Goal: Task Accomplishment & Management: Use online tool/utility

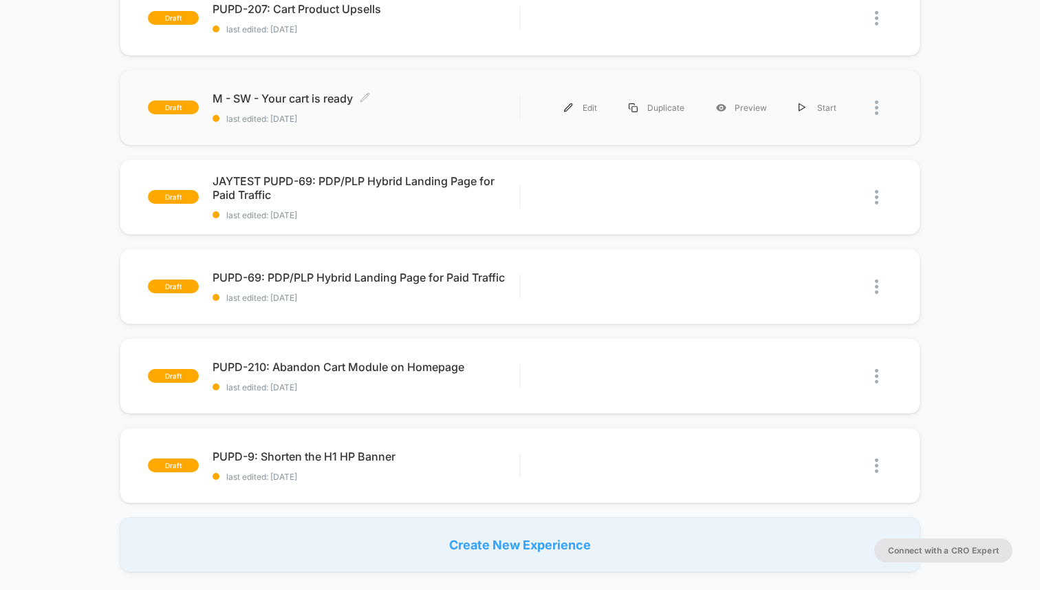
scroll to position [175, 0]
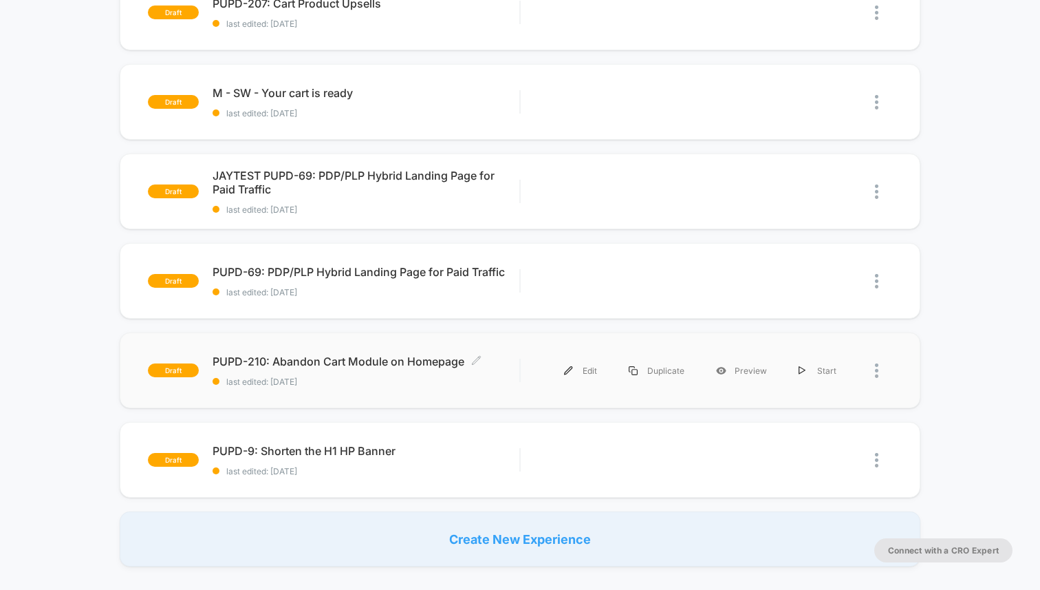
click at [354, 358] on span "PUPD-210: Abandon Cart Module on Homepage Click to edit experience details" at bounding box center [366, 361] width 307 height 14
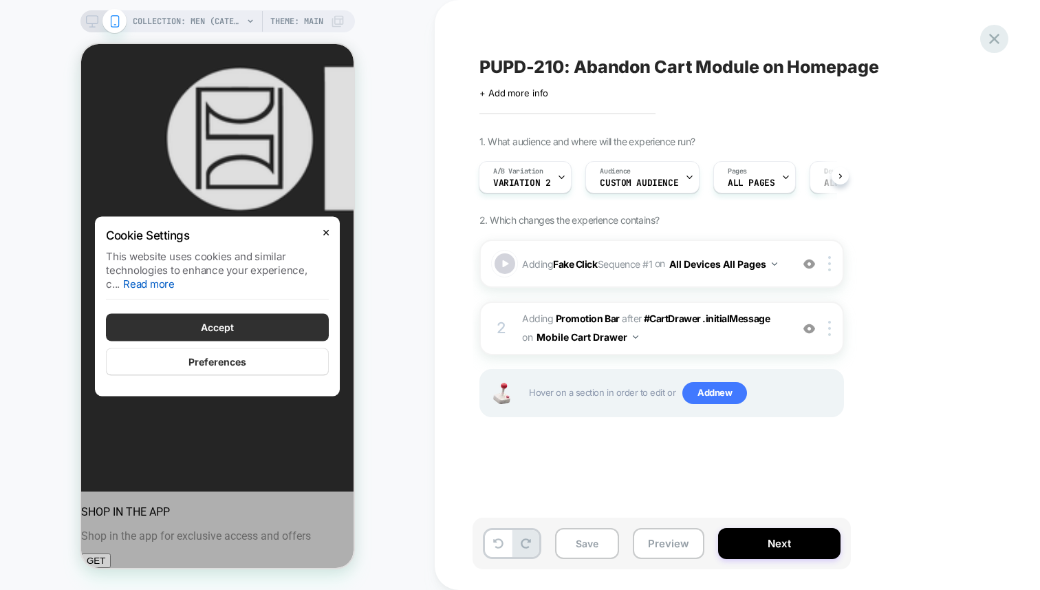
click at [993, 38] on icon at bounding box center [994, 39] width 10 height 10
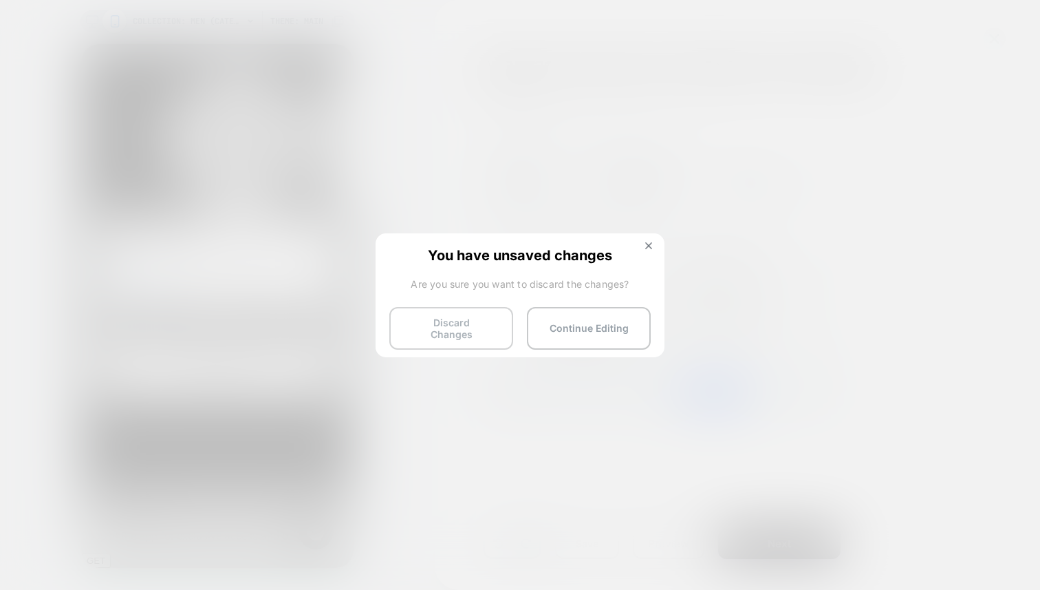
click at [479, 330] on button "Discard Changes" at bounding box center [451, 328] width 124 height 43
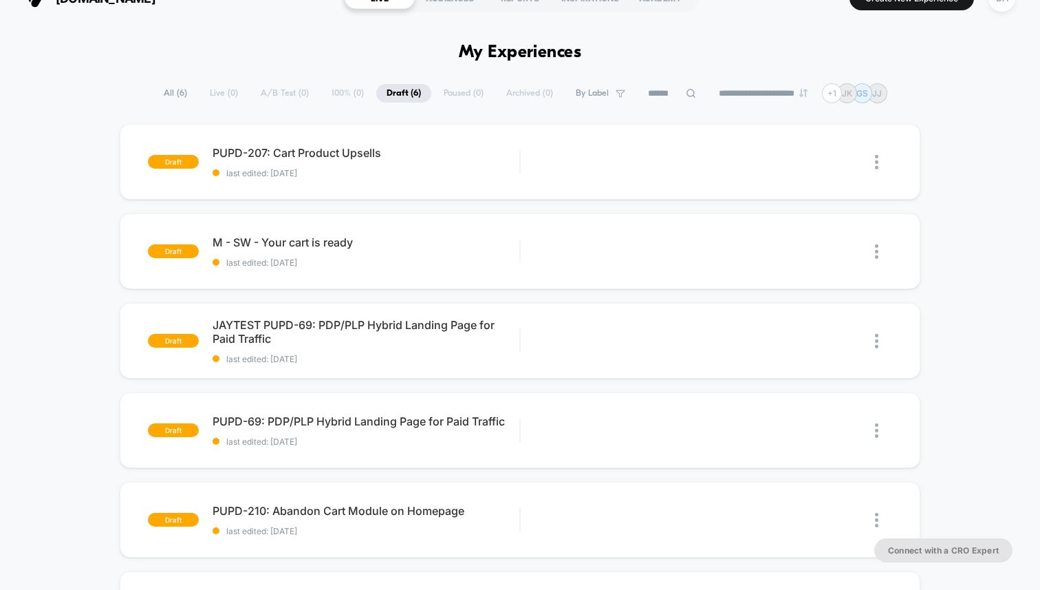
scroll to position [28, 0]
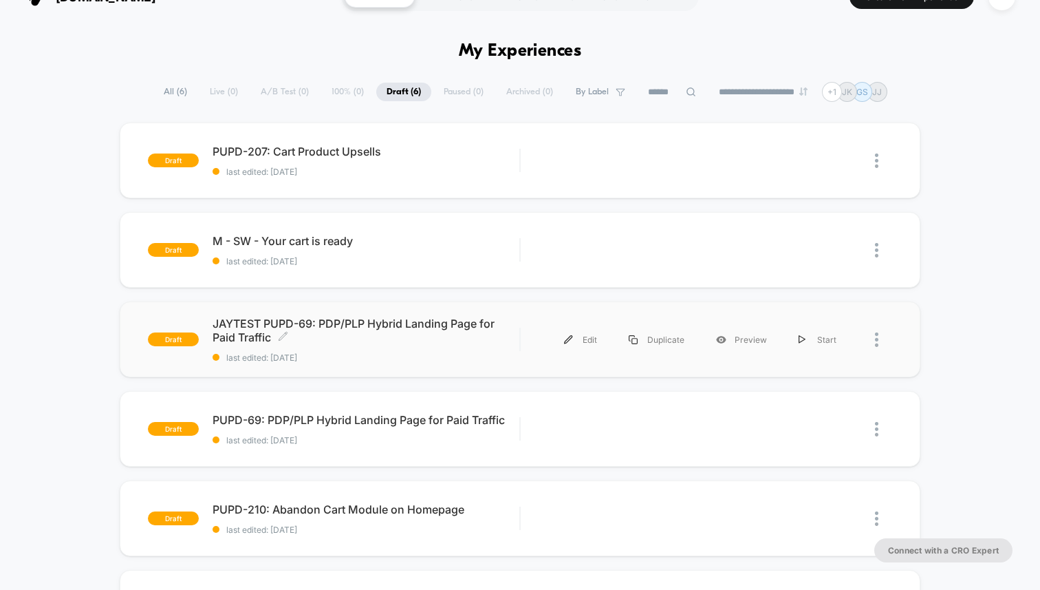
click at [415, 324] on span "JAYTEST PUPD-69: PDP/PLP Hybrid Landing Page for Paid Traffic Click to edit exp…" at bounding box center [366, 330] width 307 height 28
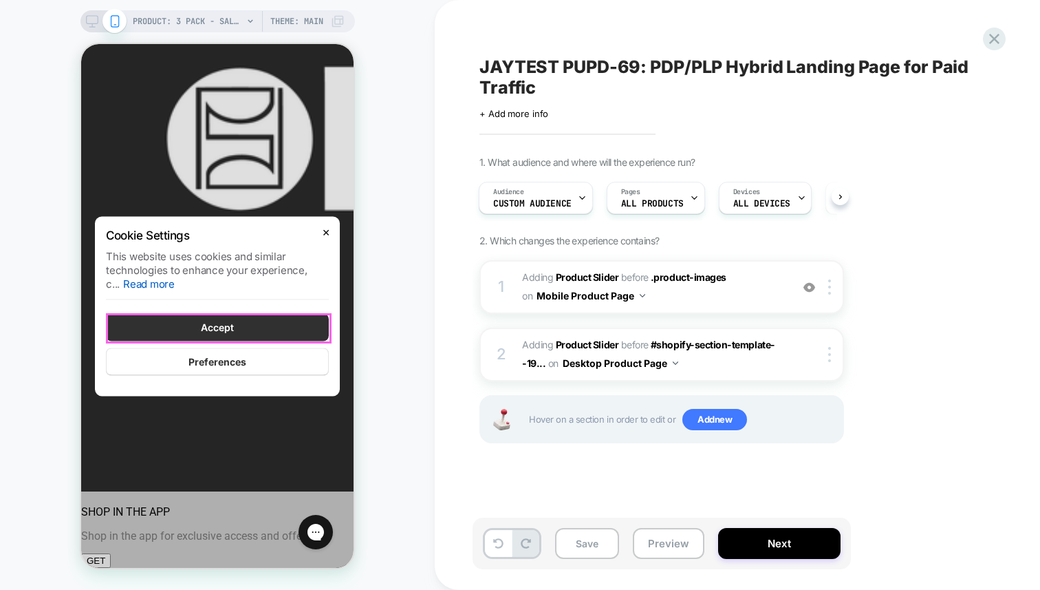
click at [301, 319] on button "Accept" at bounding box center [217, 327] width 223 height 28
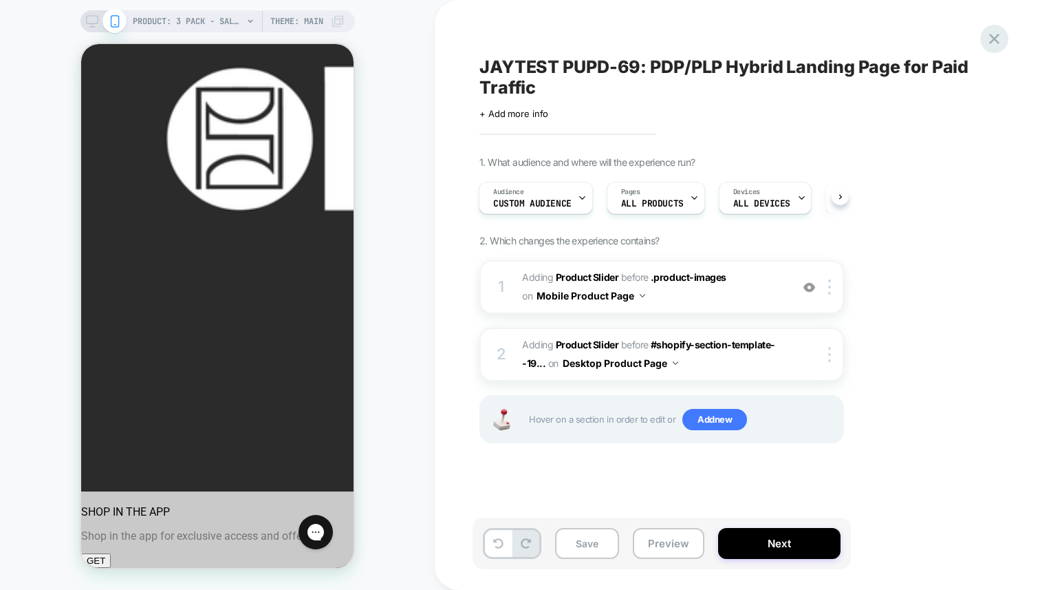
click at [997, 40] on icon at bounding box center [994, 39] width 19 height 19
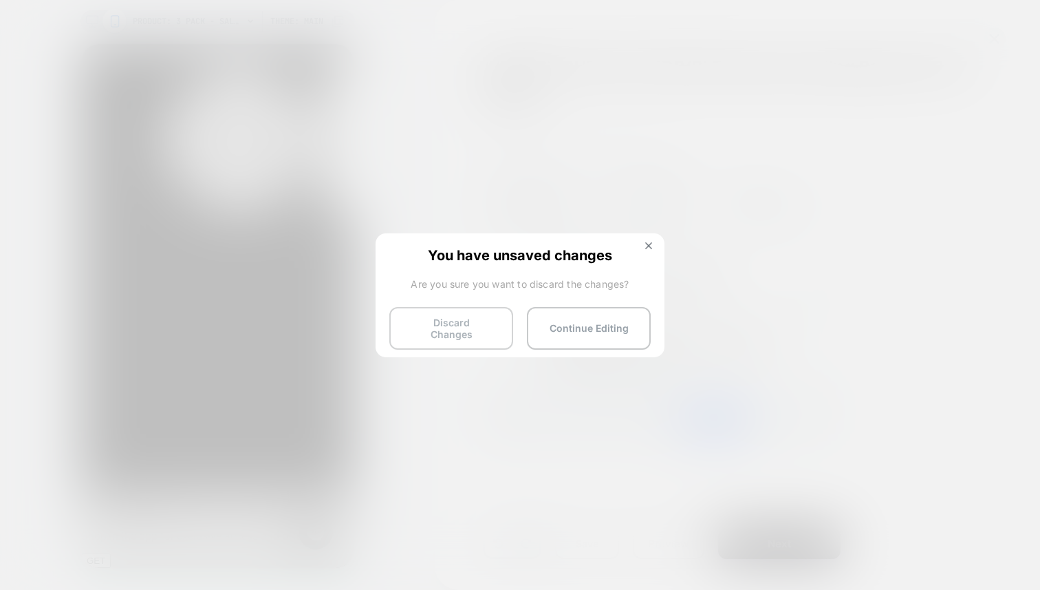
click at [467, 321] on button "Discard Changes" at bounding box center [451, 328] width 124 height 43
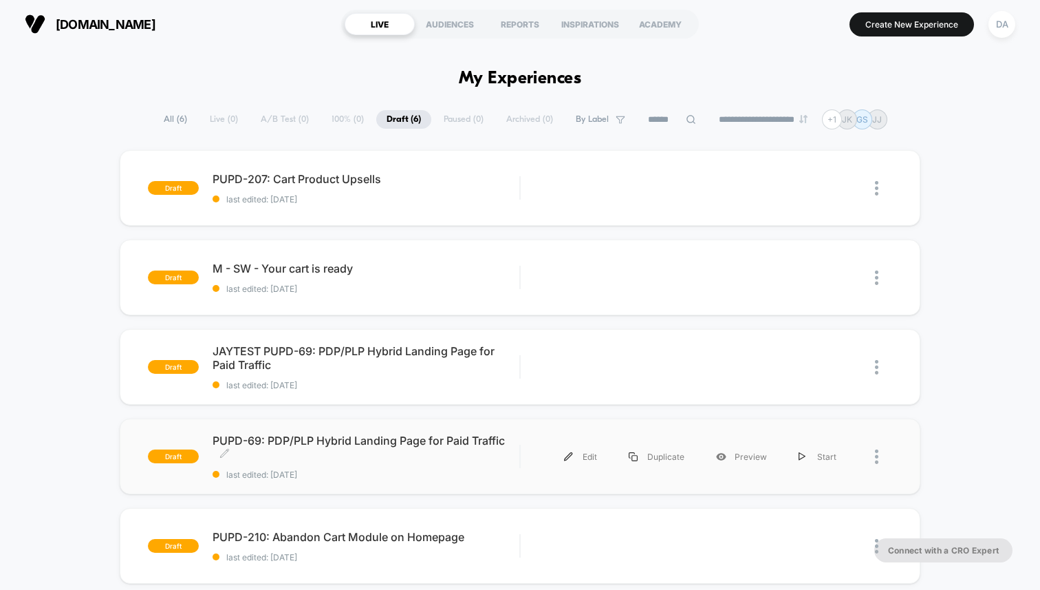
click at [356, 440] on span "PUPD-69: PDP/PLP Hybrid Landing Page for Paid Traffic Click to edit experience …" at bounding box center [366, 447] width 307 height 28
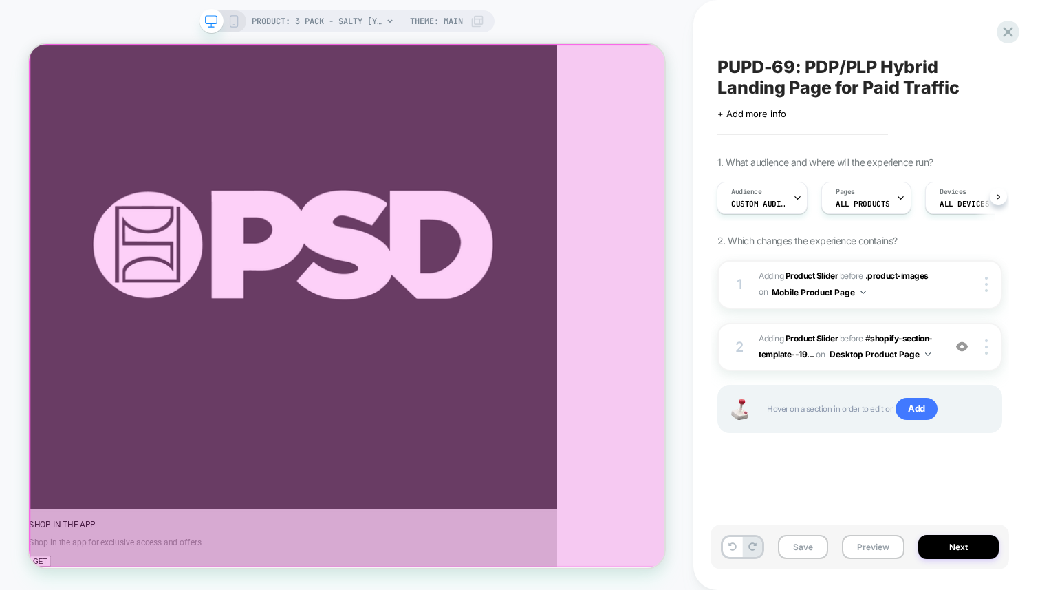
click at [780, 170] on div at bounding box center [454, 393] width 848 height 697
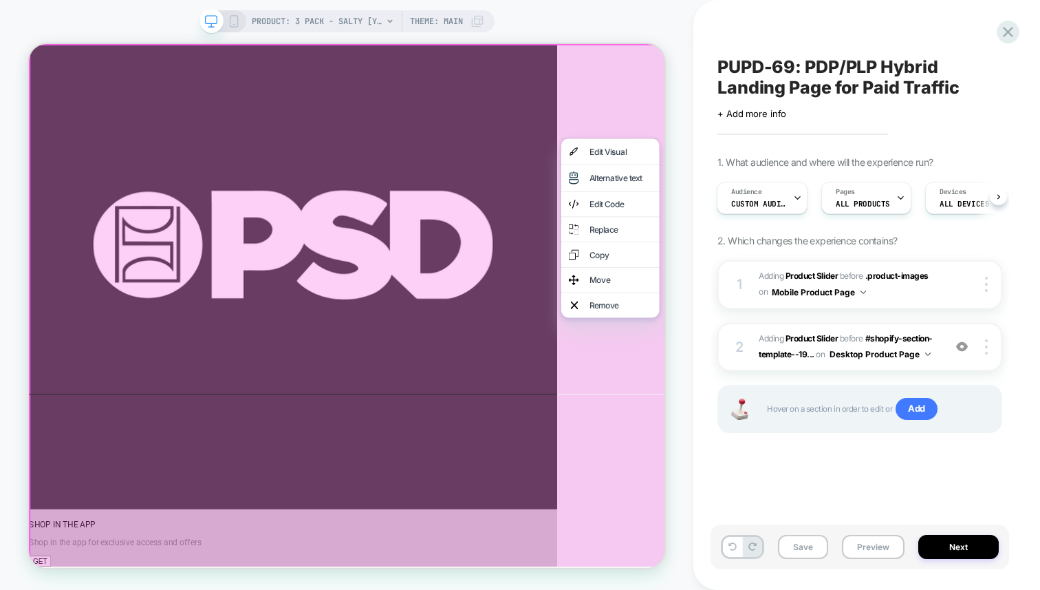
click at [743, 59] on span "PUPD-69: PDP/PLP Hybrid Landing Page for Paid Traffic" at bounding box center [860, 76] width 285 height 41
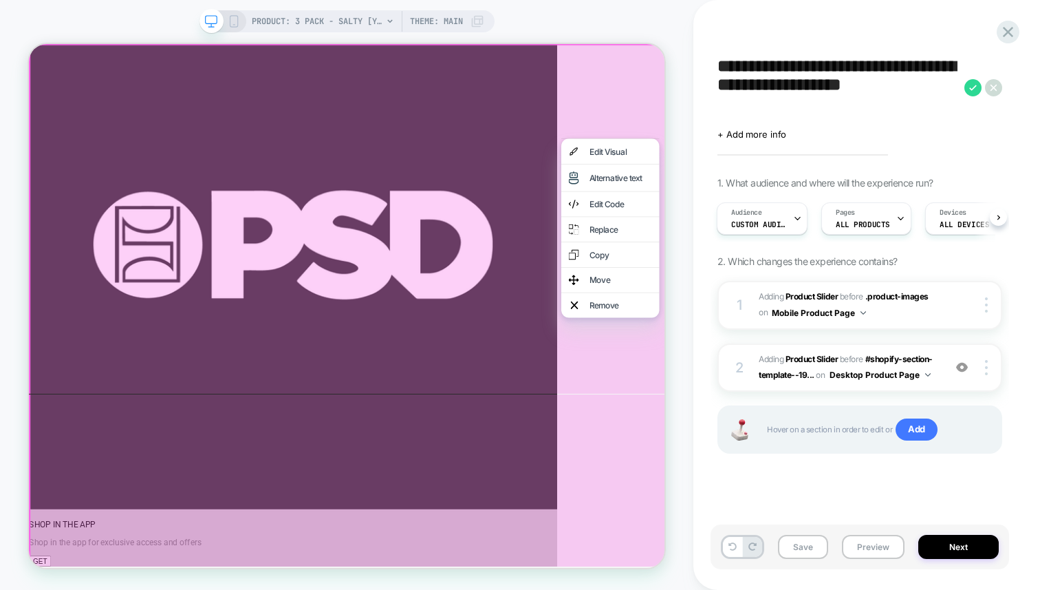
click at [680, 20] on div "PRODUCT: 3 Pack - Salty [yth 3pk multi] PRODUCT: 3 Pack - Salty [yth 3pk multi]…" at bounding box center [346, 295] width 693 height 562
click at [284, 572] on div at bounding box center [455, 394] width 852 height 701
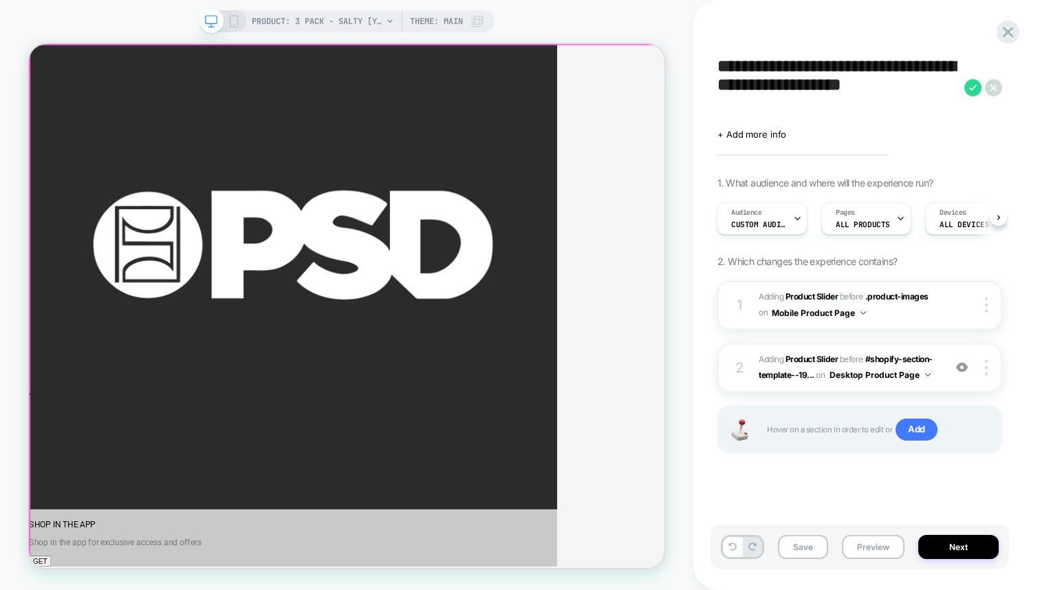
click at [284, 572] on div at bounding box center [454, 393] width 848 height 697
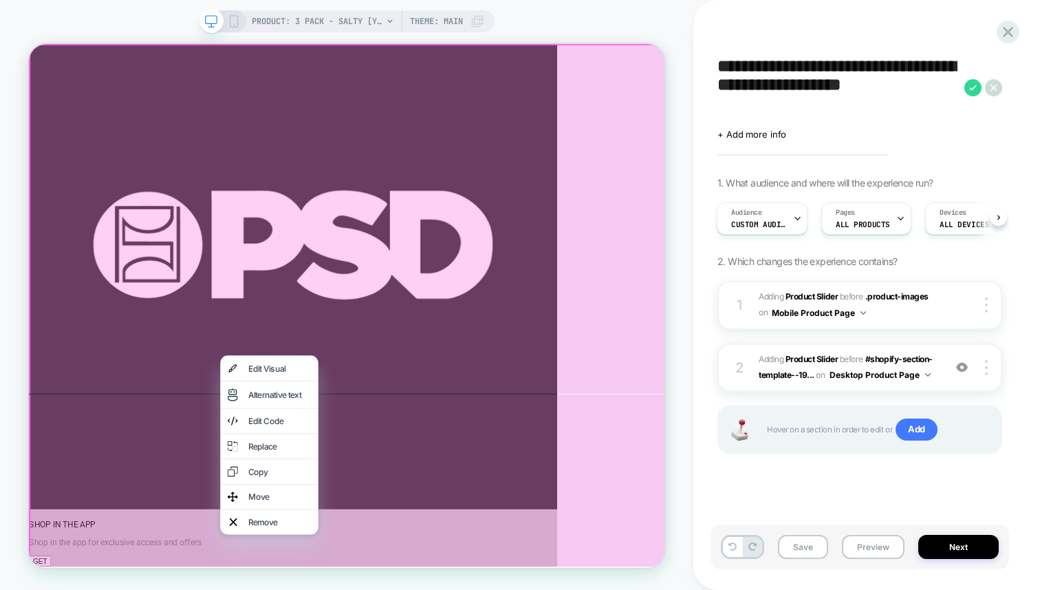
click at [264, 564] on div at bounding box center [455, 394] width 852 height 701
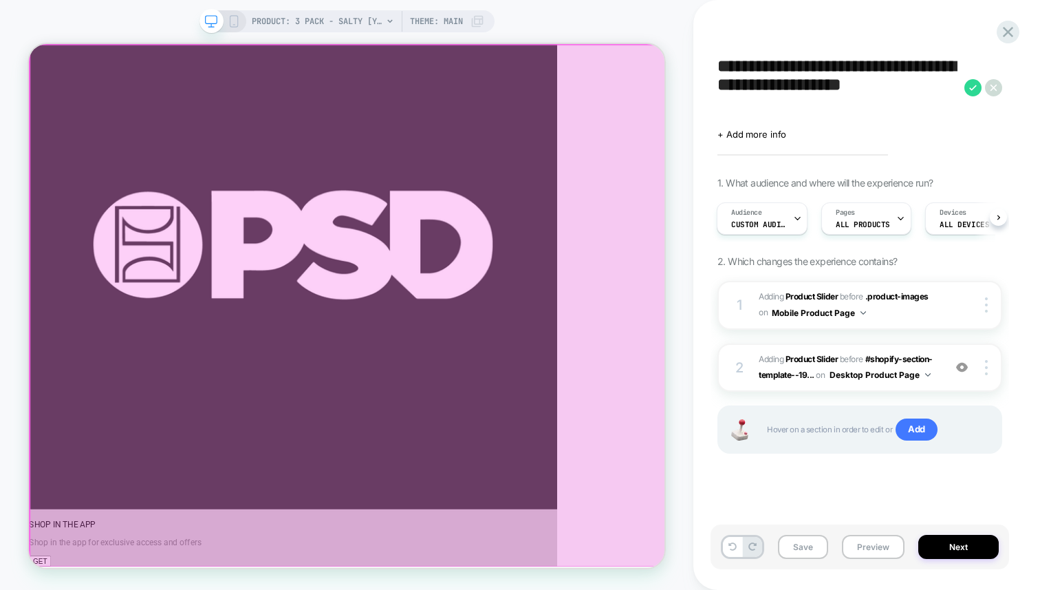
click at [680, 589] on div at bounding box center [454, 393] width 848 height 697
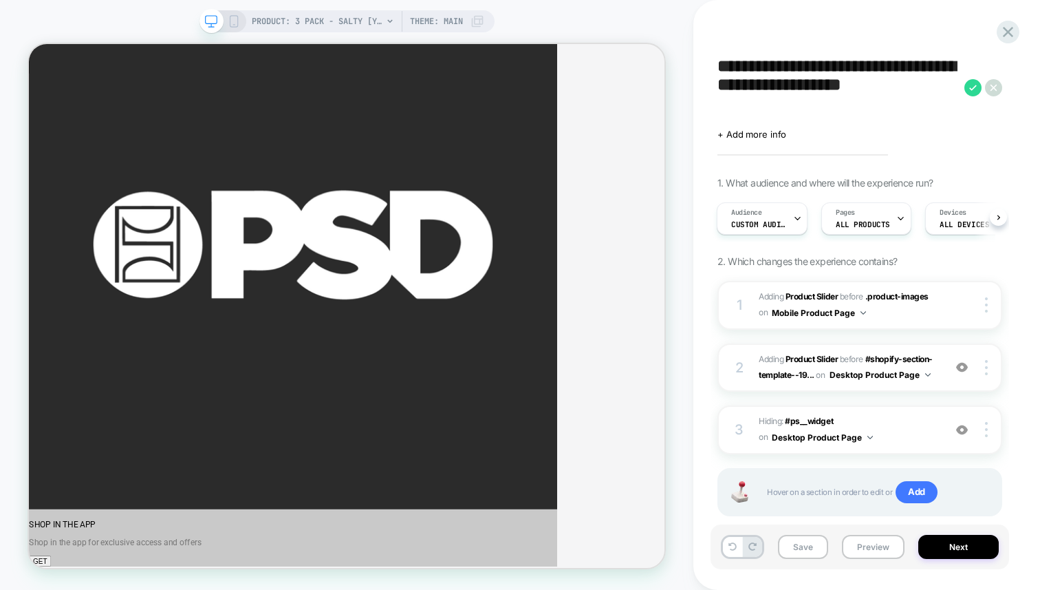
click at [239, 19] on div "PRODUCT: 3 Pack - Salty [yth 3pk multi] Theme: MAIN" at bounding box center [346, 21] width 295 height 22
click at [231, 23] on icon at bounding box center [234, 21] width 12 height 12
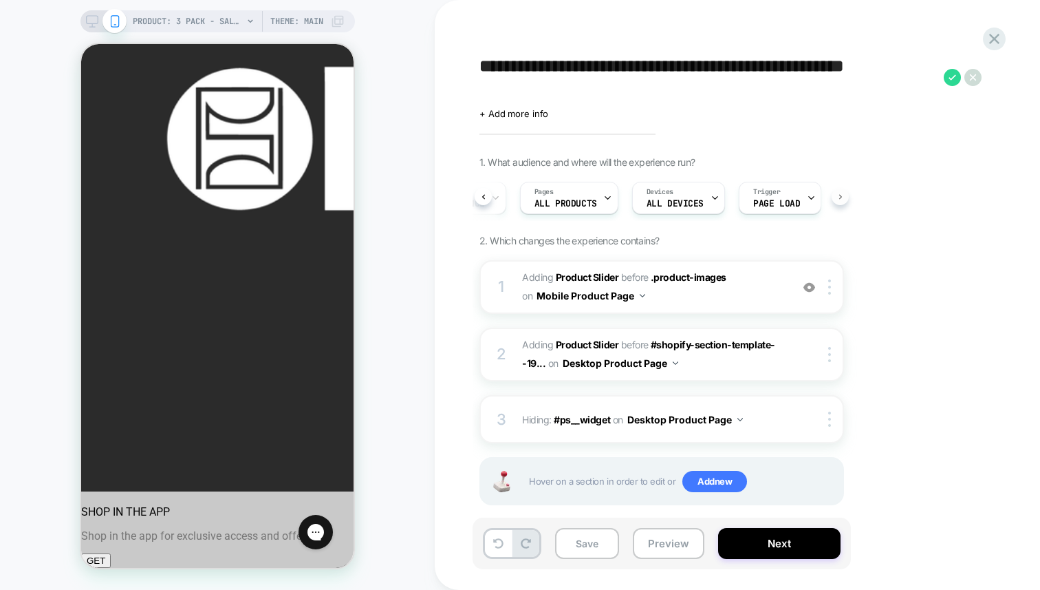
scroll to position [0, 101]
click at [92, 21] on icon at bounding box center [92, 21] width 12 height 12
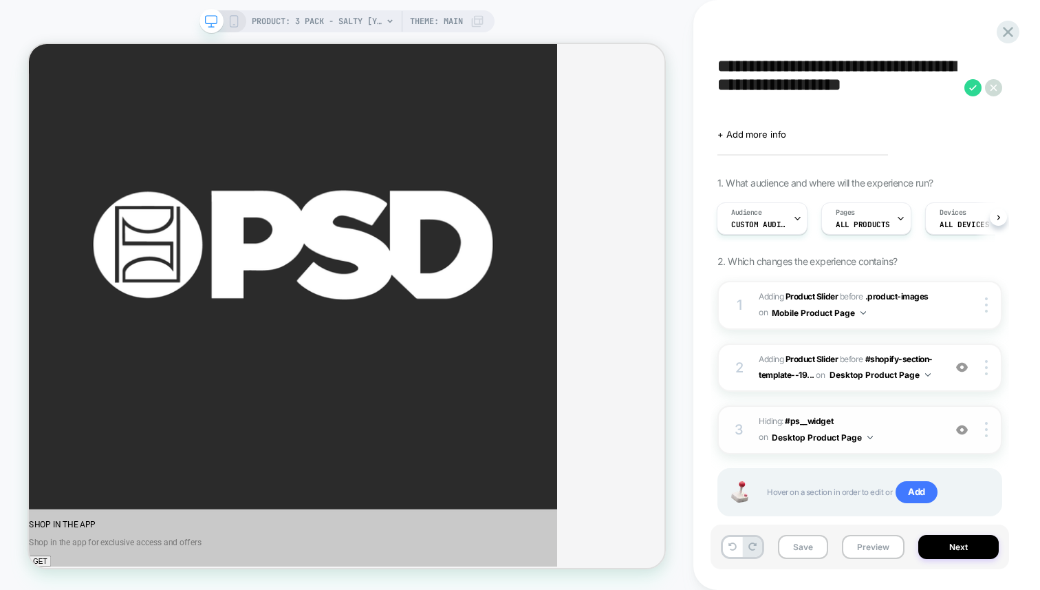
click at [964, 426] on img at bounding box center [962, 430] width 12 height 12
click at [964, 367] on img at bounding box center [962, 367] width 12 height 12
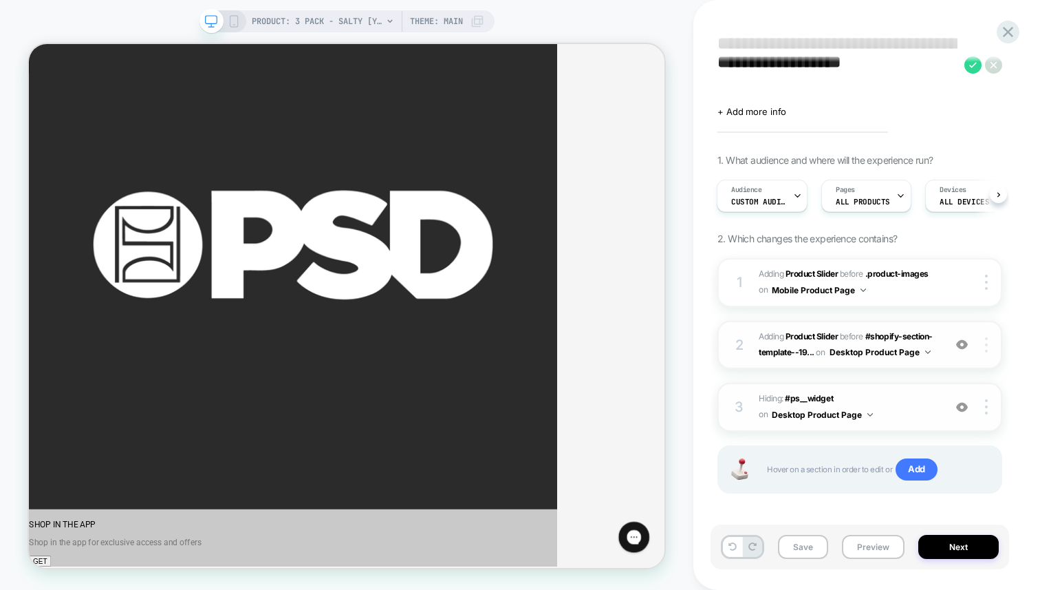
scroll to position [28, 0]
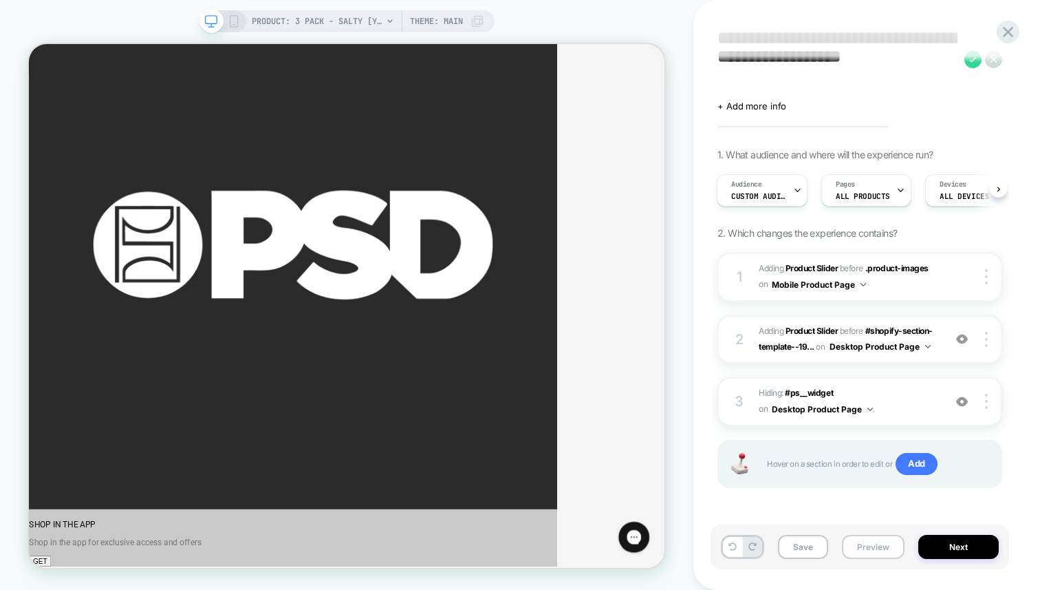
click at [876, 553] on button "Preview" at bounding box center [873, 547] width 63 height 24
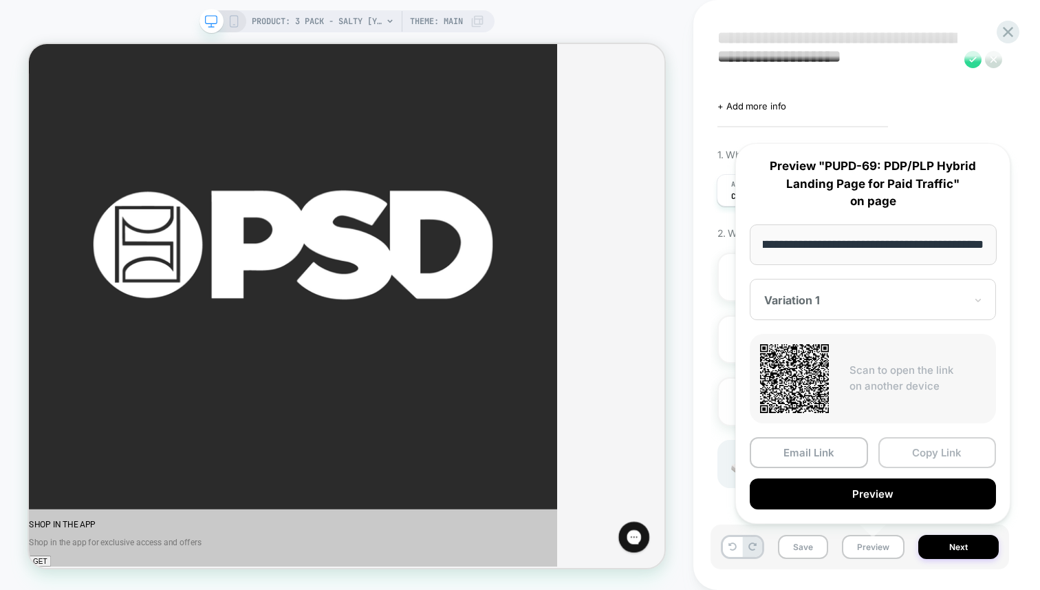
scroll to position [0, 0]
click at [909, 460] on button "Copy Link" at bounding box center [937, 452] width 118 height 31
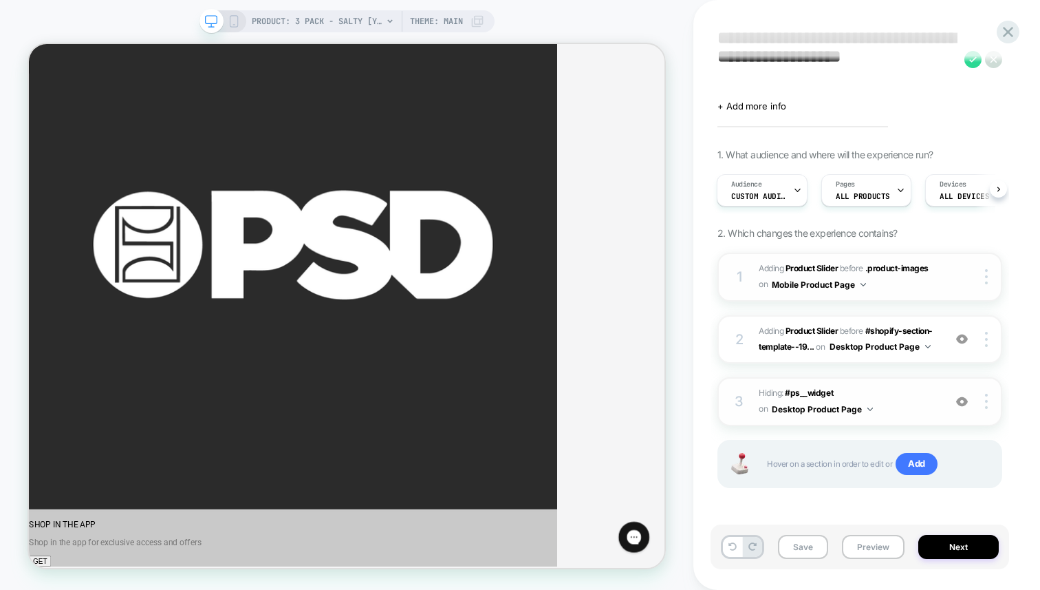
click at [860, 286] on button "Mobile Product Page" at bounding box center [819, 284] width 94 height 17
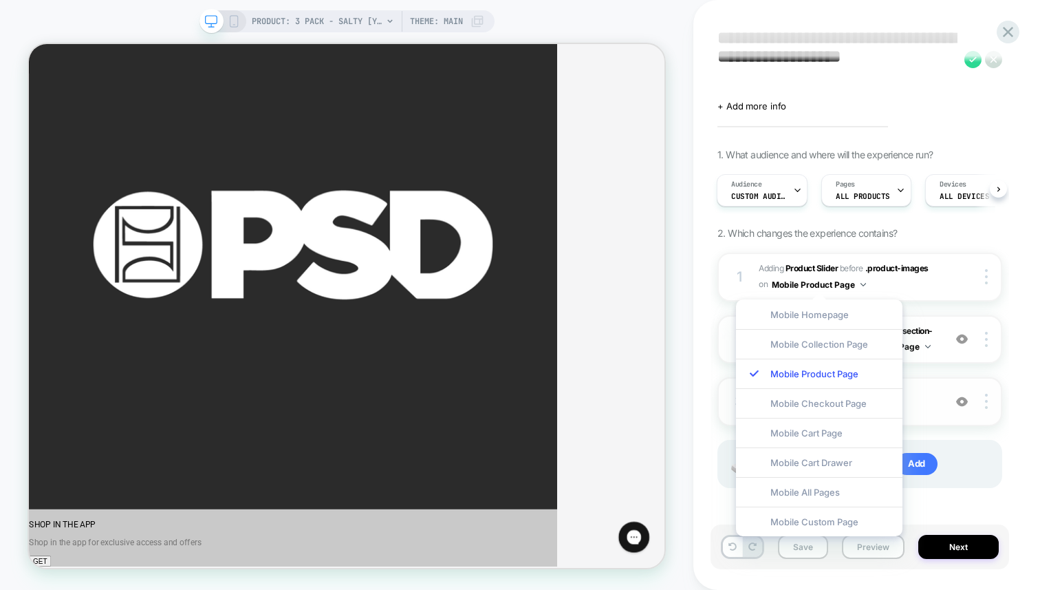
click at [1011, 260] on div "**********" at bounding box center [867, 295] width 299 height 590
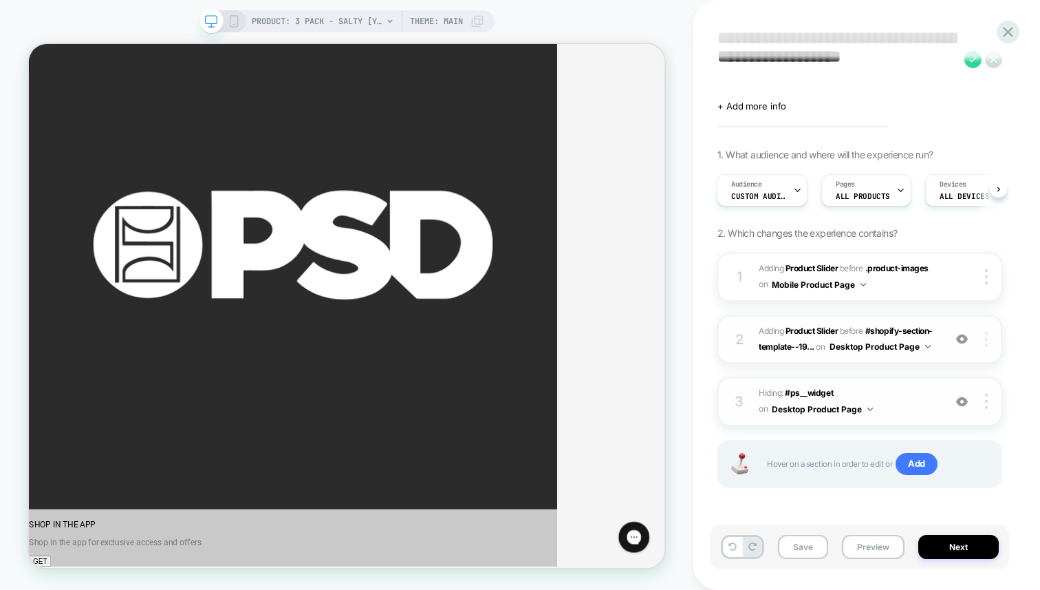
click at [986, 340] on img at bounding box center [986, 339] width 3 height 15
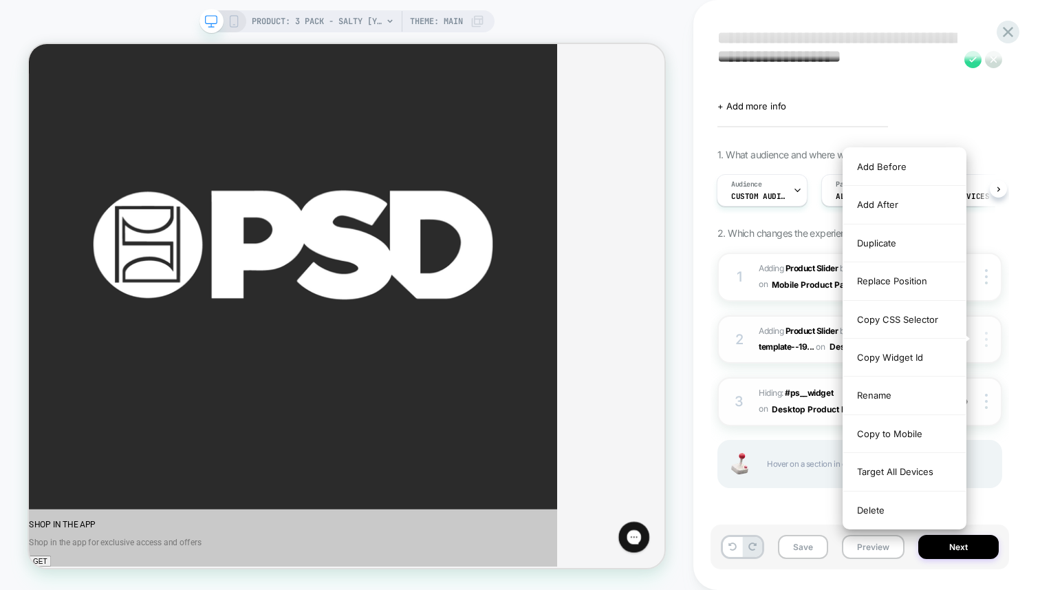
click at [986, 340] on img at bounding box center [986, 339] width 3 height 15
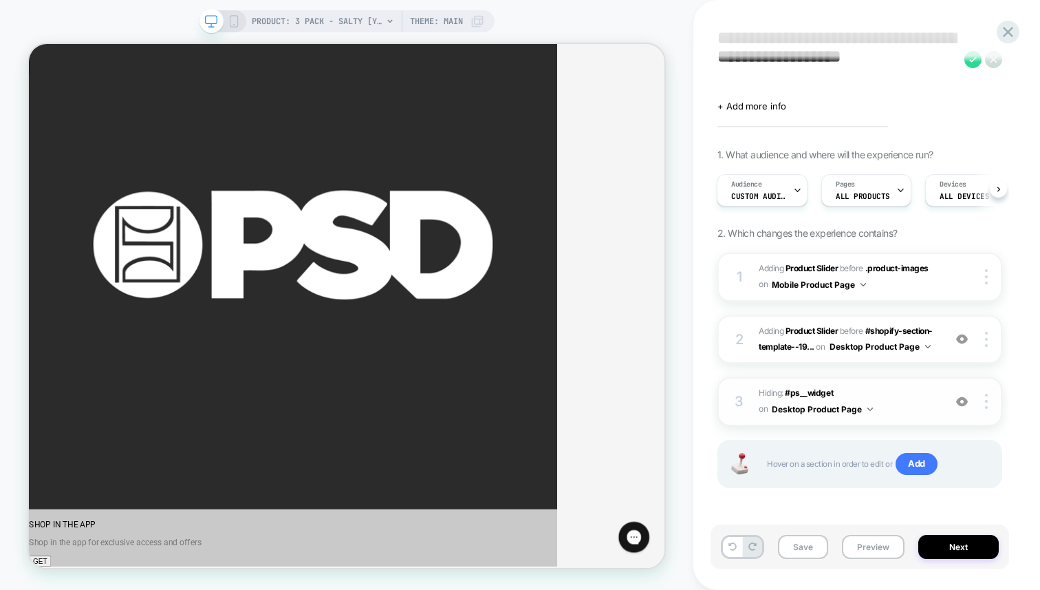
click at [1020, 334] on div "**********" at bounding box center [866, 295] width 347 height 590
click at [235, 20] on icon at bounding box center [234, 21] width 12 height 12
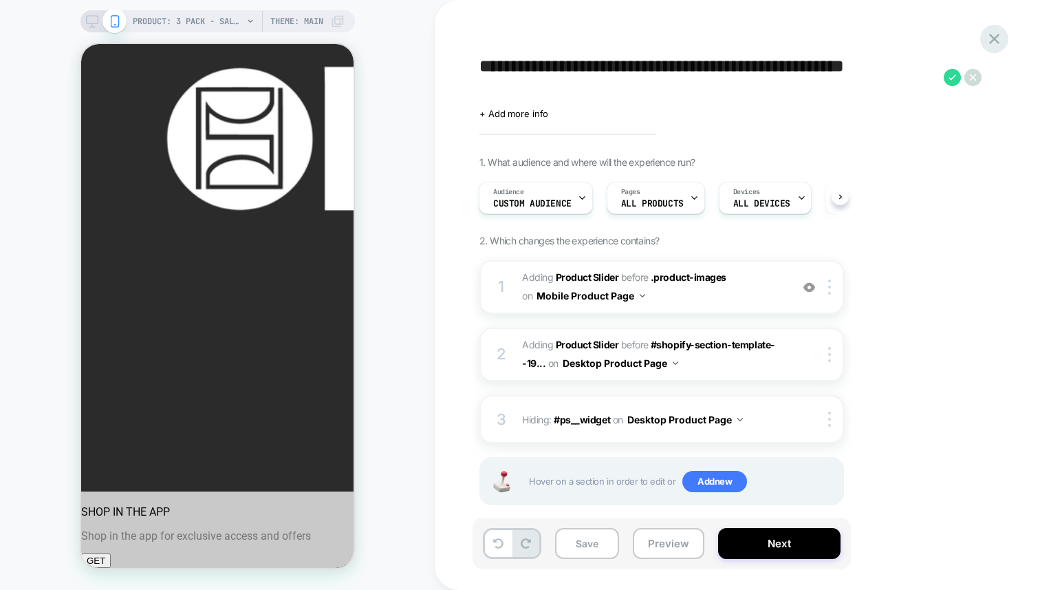
click at [999, 42] on icon at bounding box center [994, 39] width 10 height 10
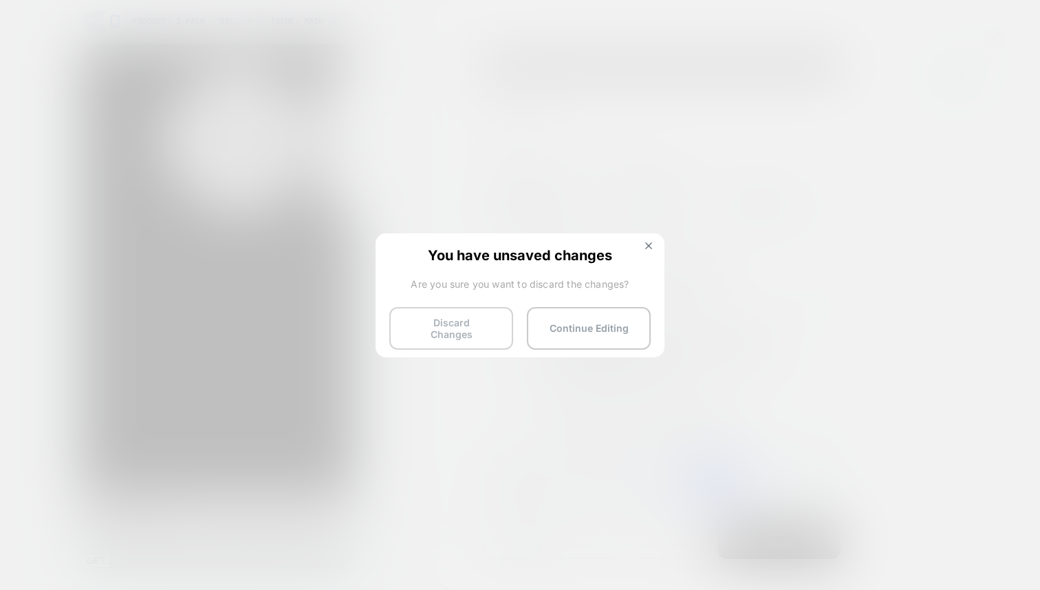
click at [439, 318] on button "Discard Changes" at bounding box center [451, 328] width 124 height 43
